Goal: Task Accomplishment & Management: Manage account settings

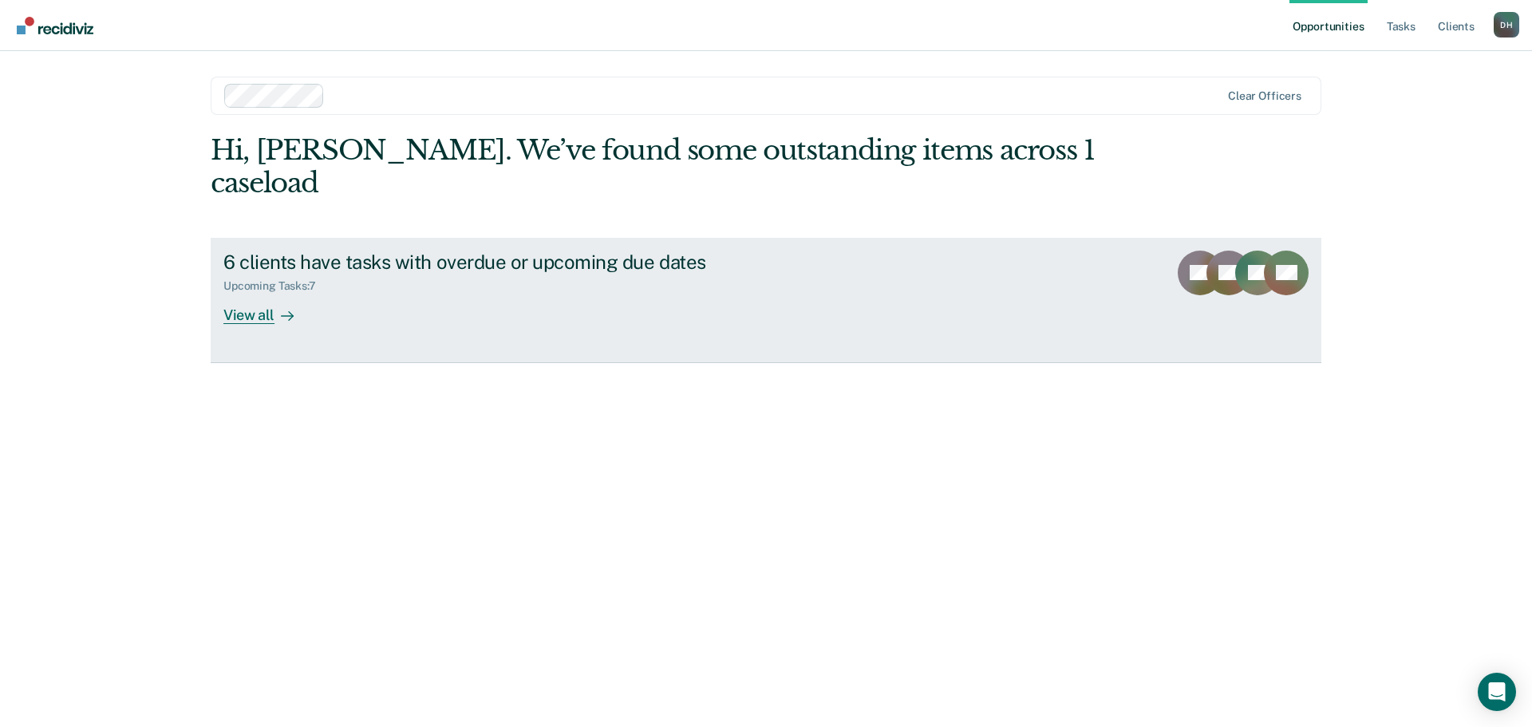
click at [223, 291] on link "6 clients have tasks with overdue or upcoming due dates Upcoming Tasks : 7 View…" at bounding box center [766, 300] width 1111 height 125
